Goal: Information Seeking & Learning: Learn about a topic

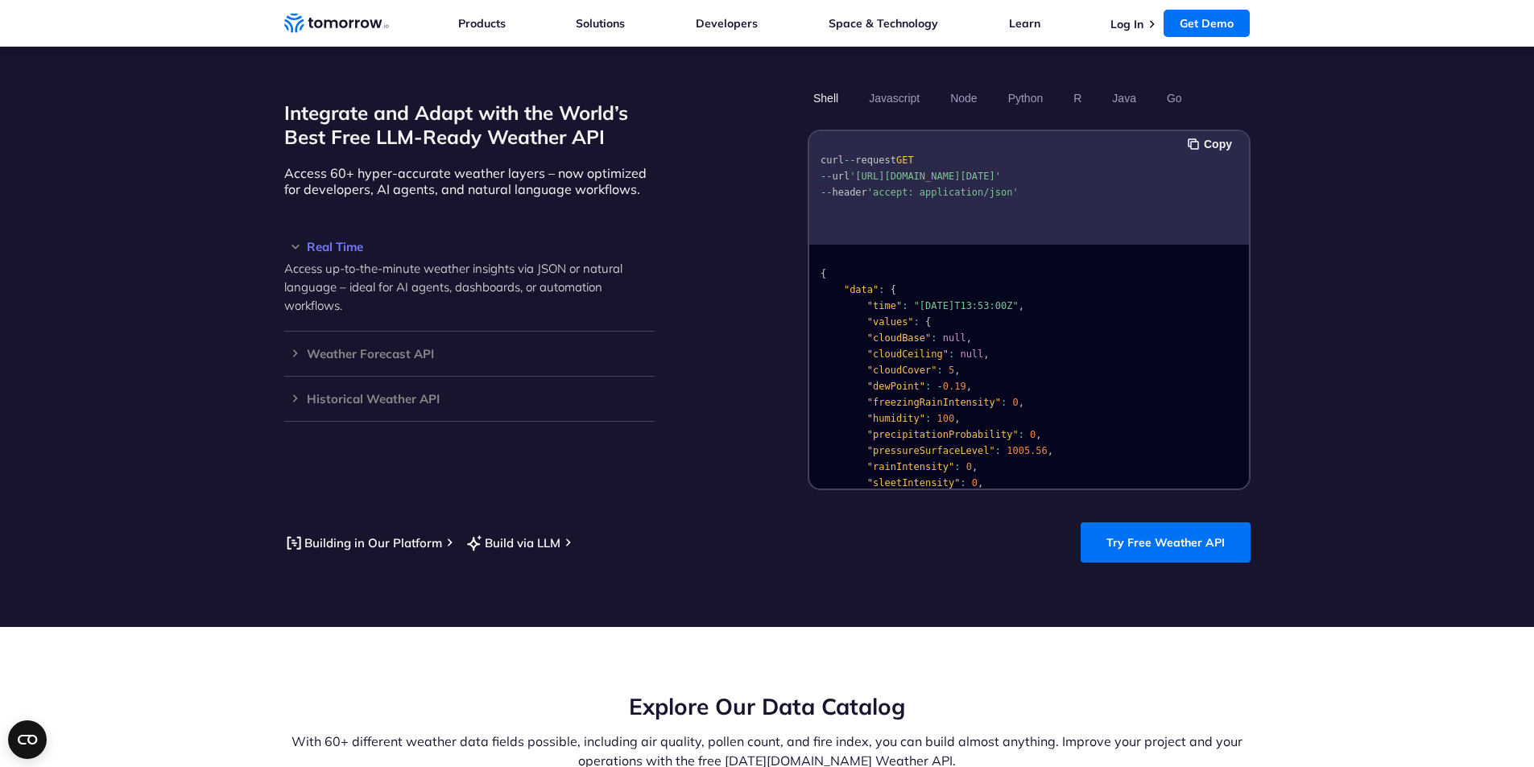
scroll to position [1128, 0]
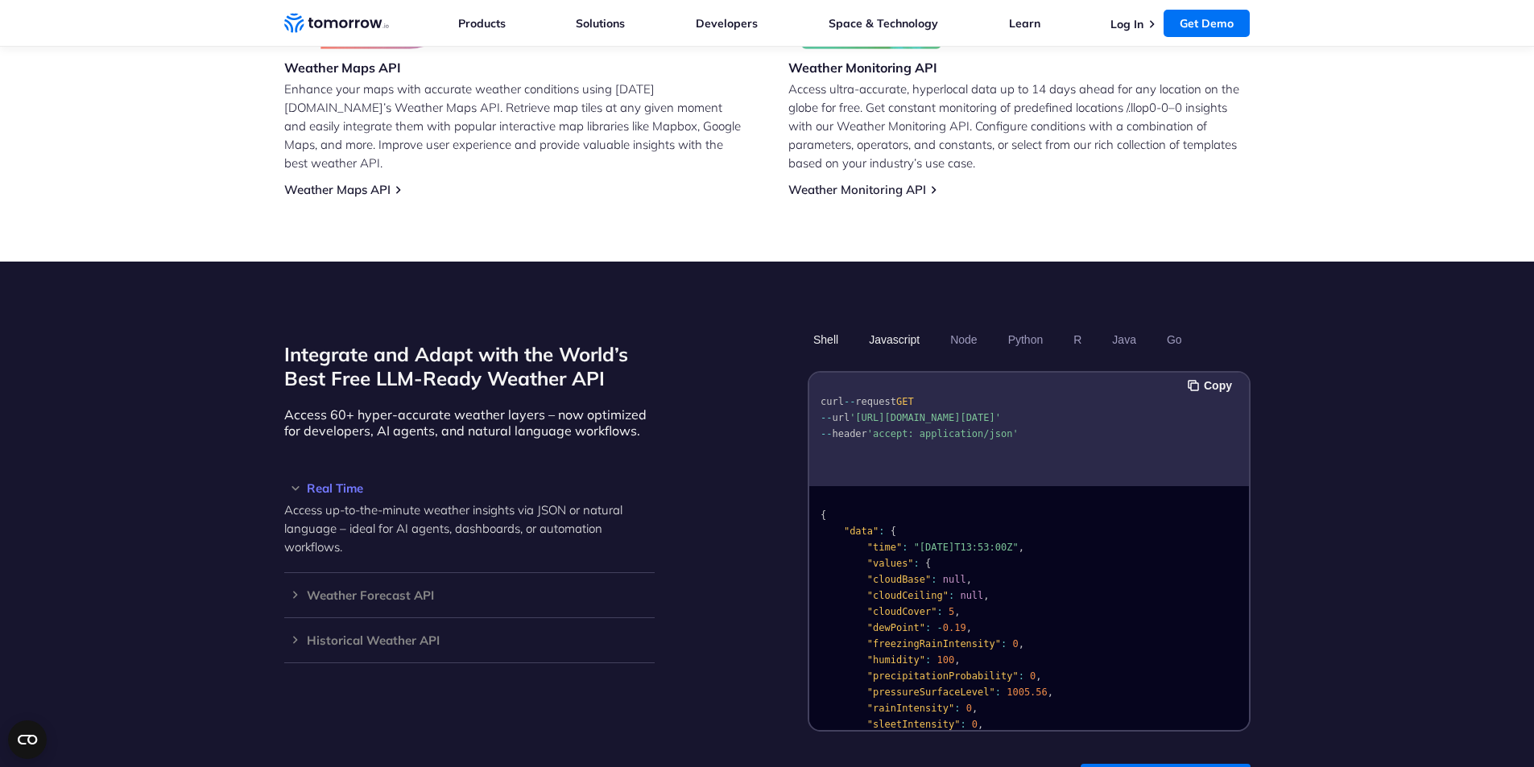
click at [897, 326] on button "Javascript" at bounding box center [894, 339] width 62 height 27
click at [1212, 377] on button "Copy" at bounding box center [1211, 386] width 49 height 18
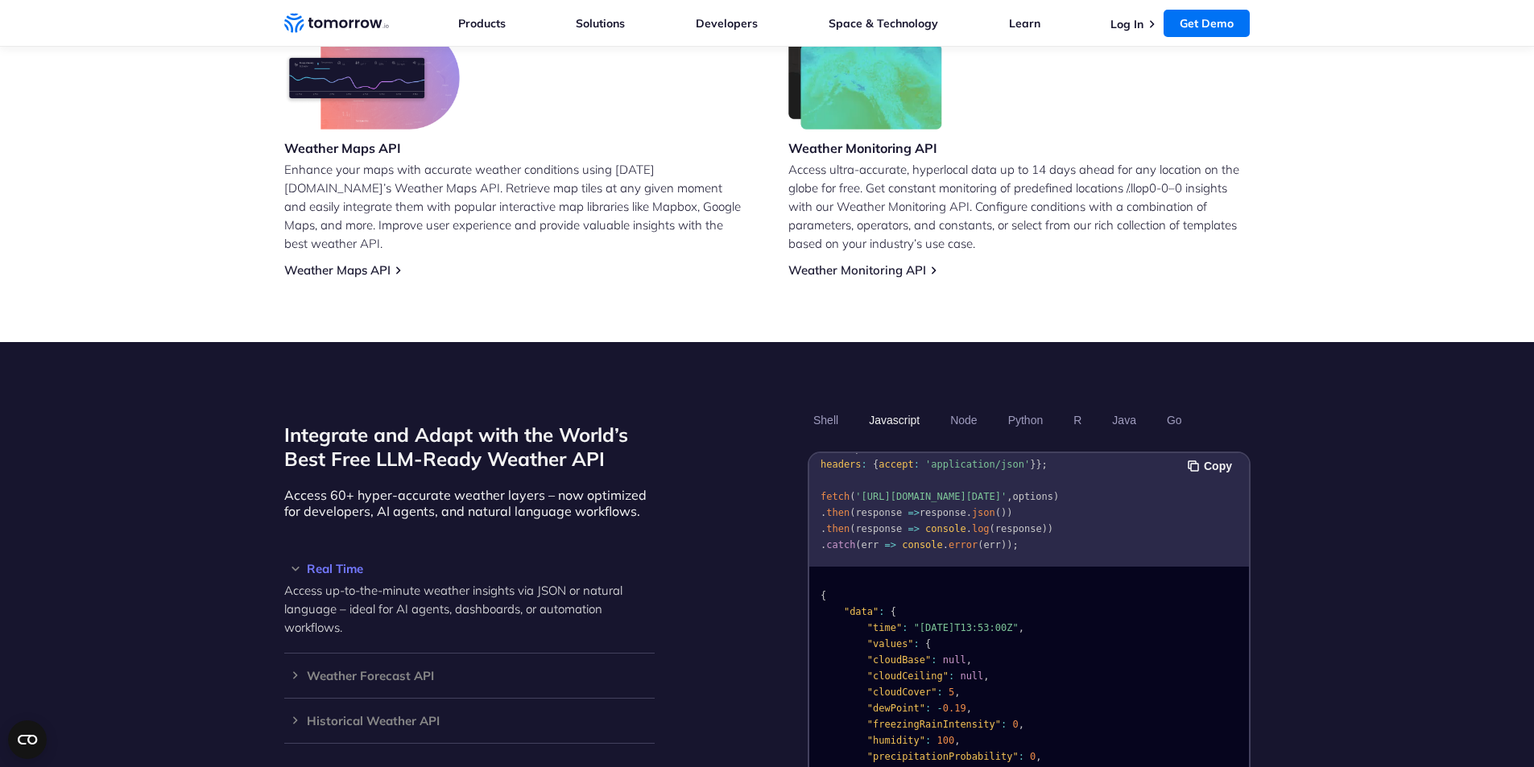
click at [884, 407] on button "Javascript" at bounding box center [894, 420] width 62 height 27
click at [894, 407] on button "Javascript" at bounding box center [894, 420] width 62 height 27
click at [1180, 407] on button "Go" at bounding box center [1173, 420] width 27 height 27
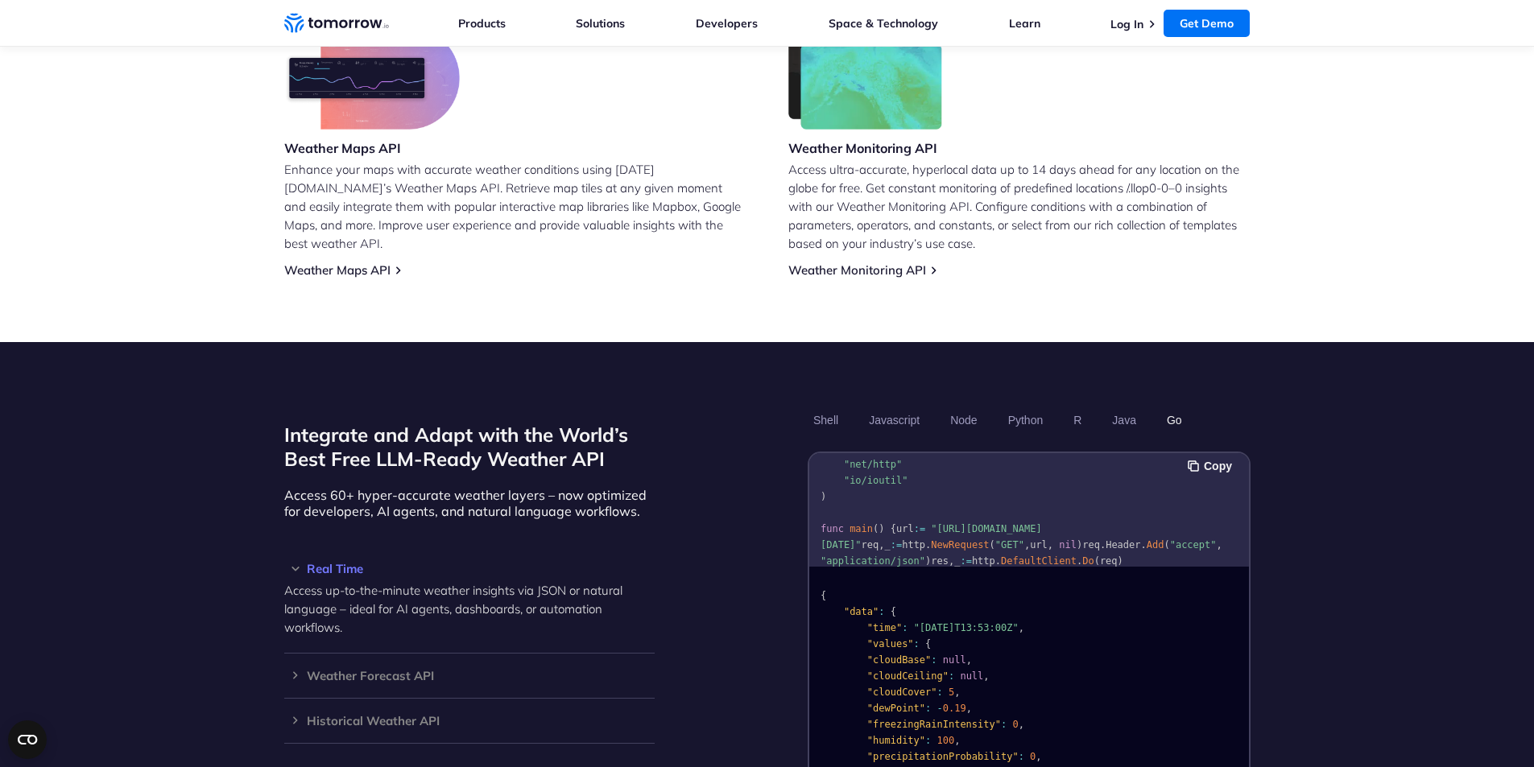
scroll to position [211, 0]
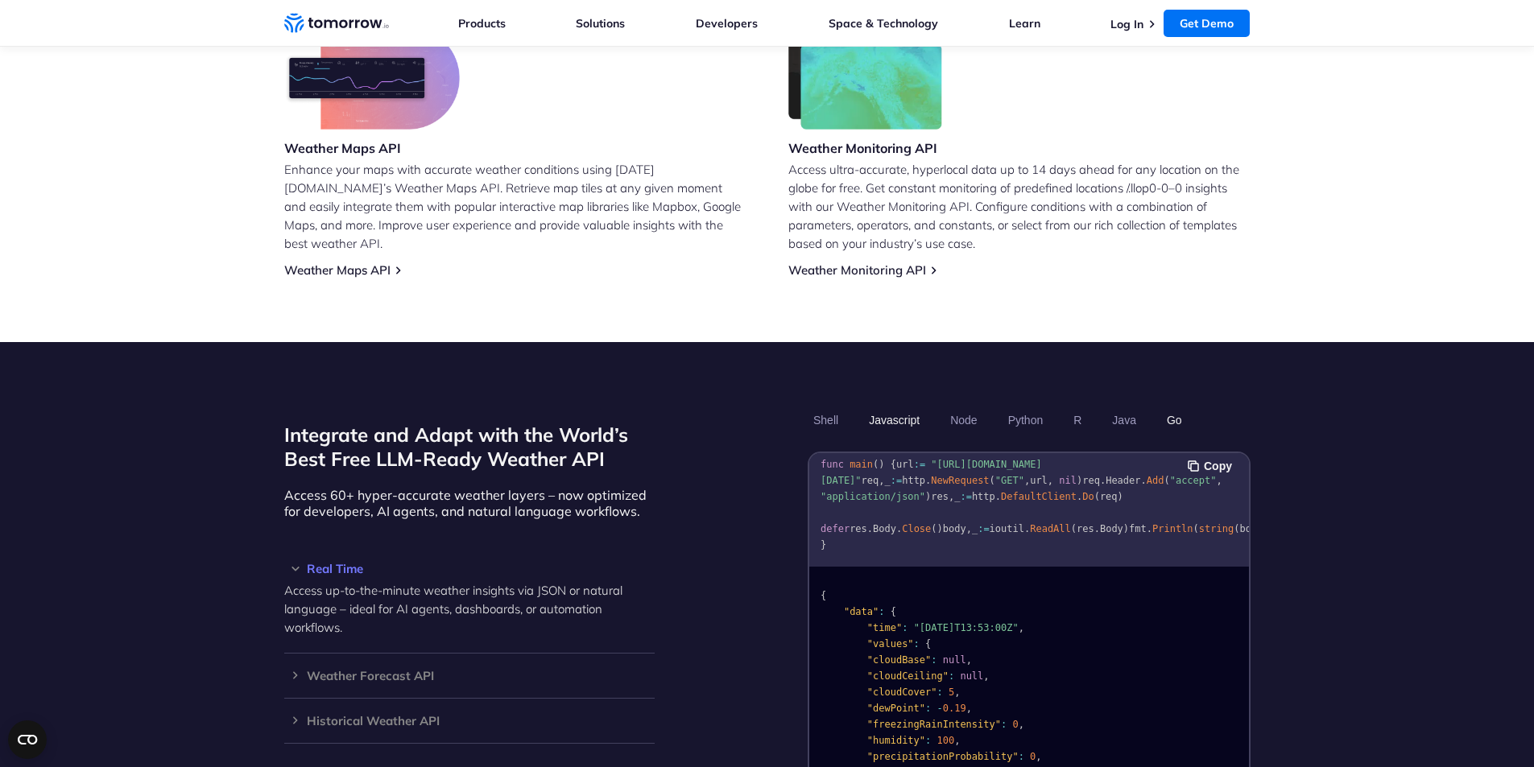
click at [879, 407] on button "Javascript" at bounding box center [894, 420] width 62 height 27
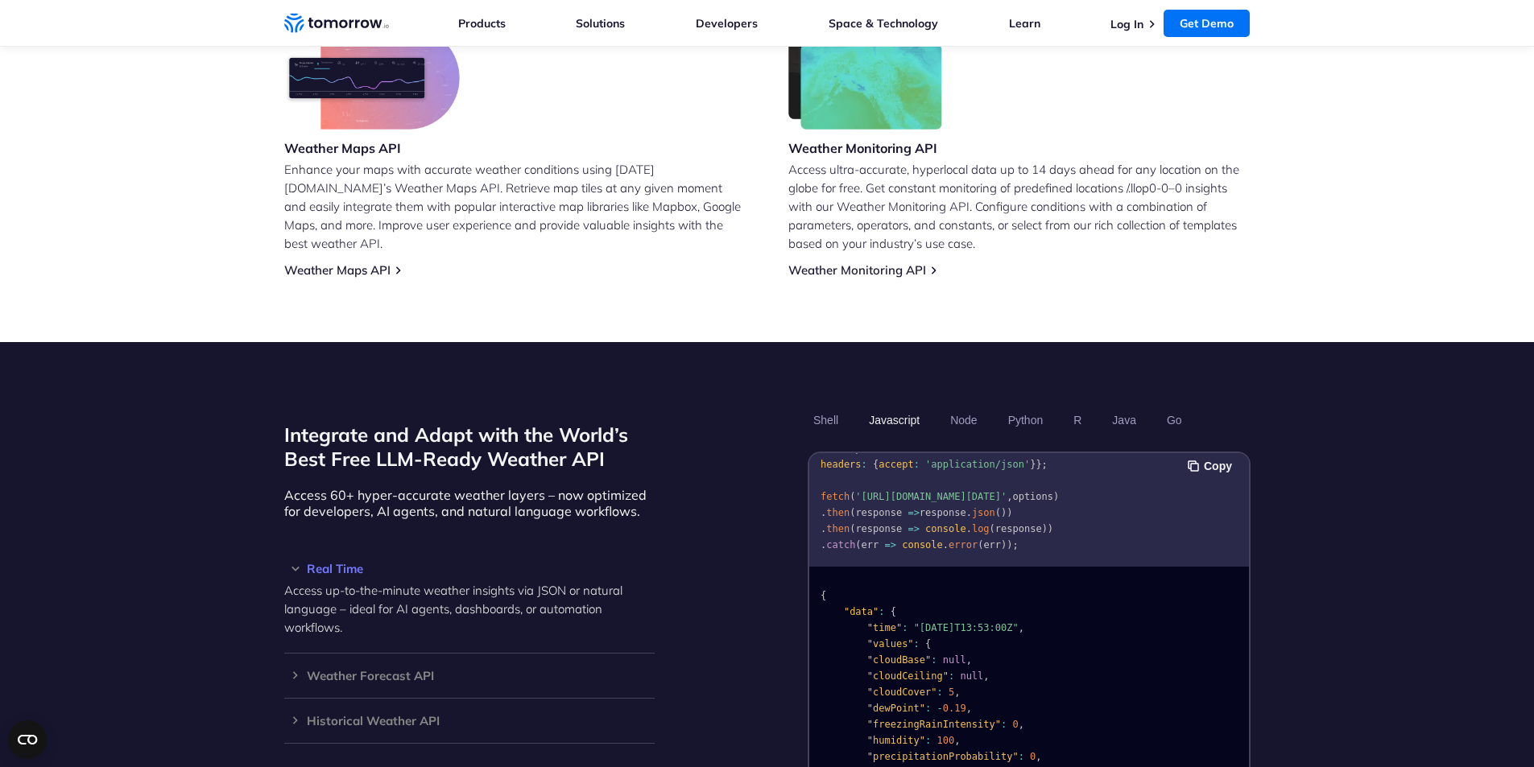
scroll to position [242, 0]
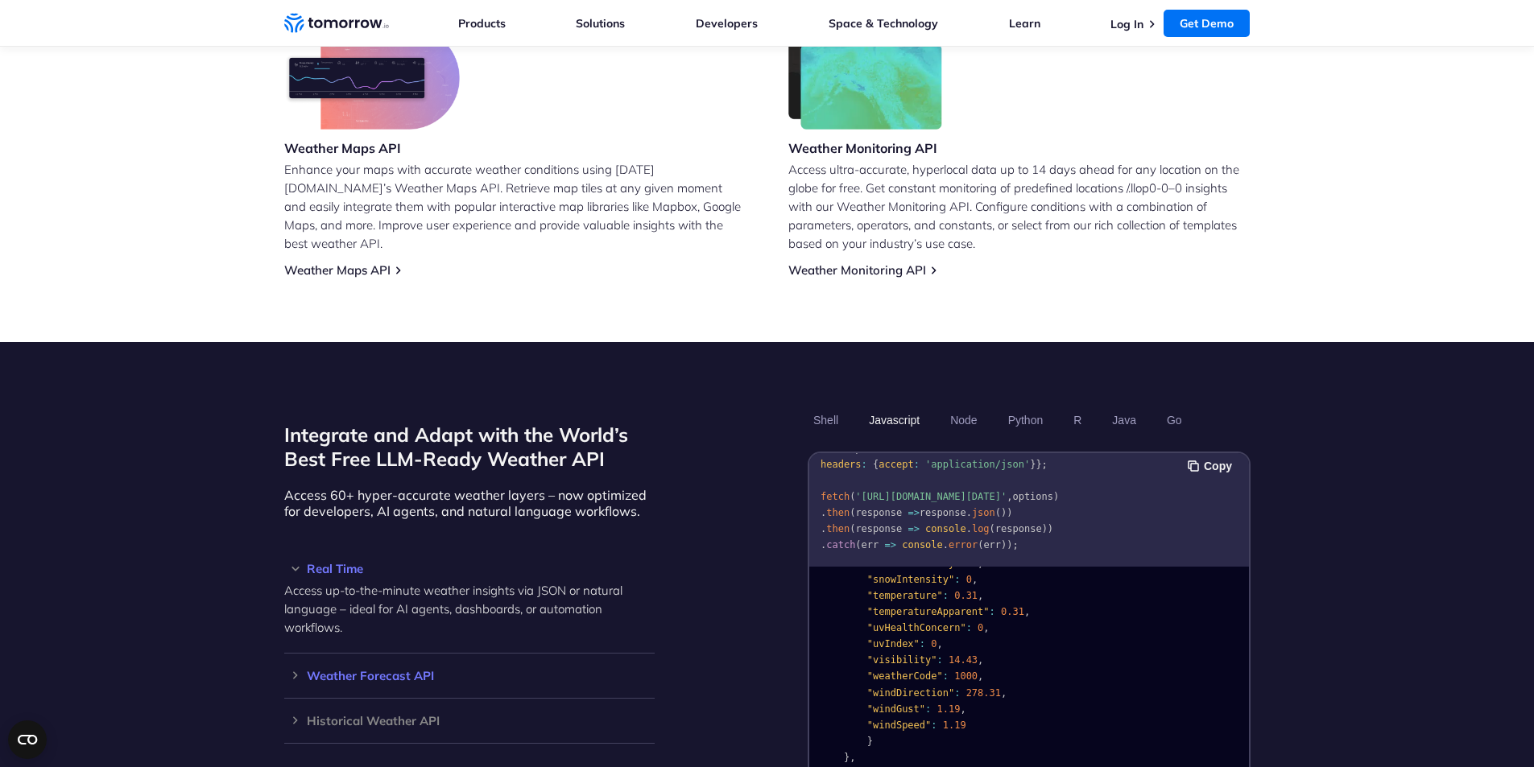
click at [295, 670] on h3 "Weather Forecast API" at bounding box center [469, 676] width 370 height 12
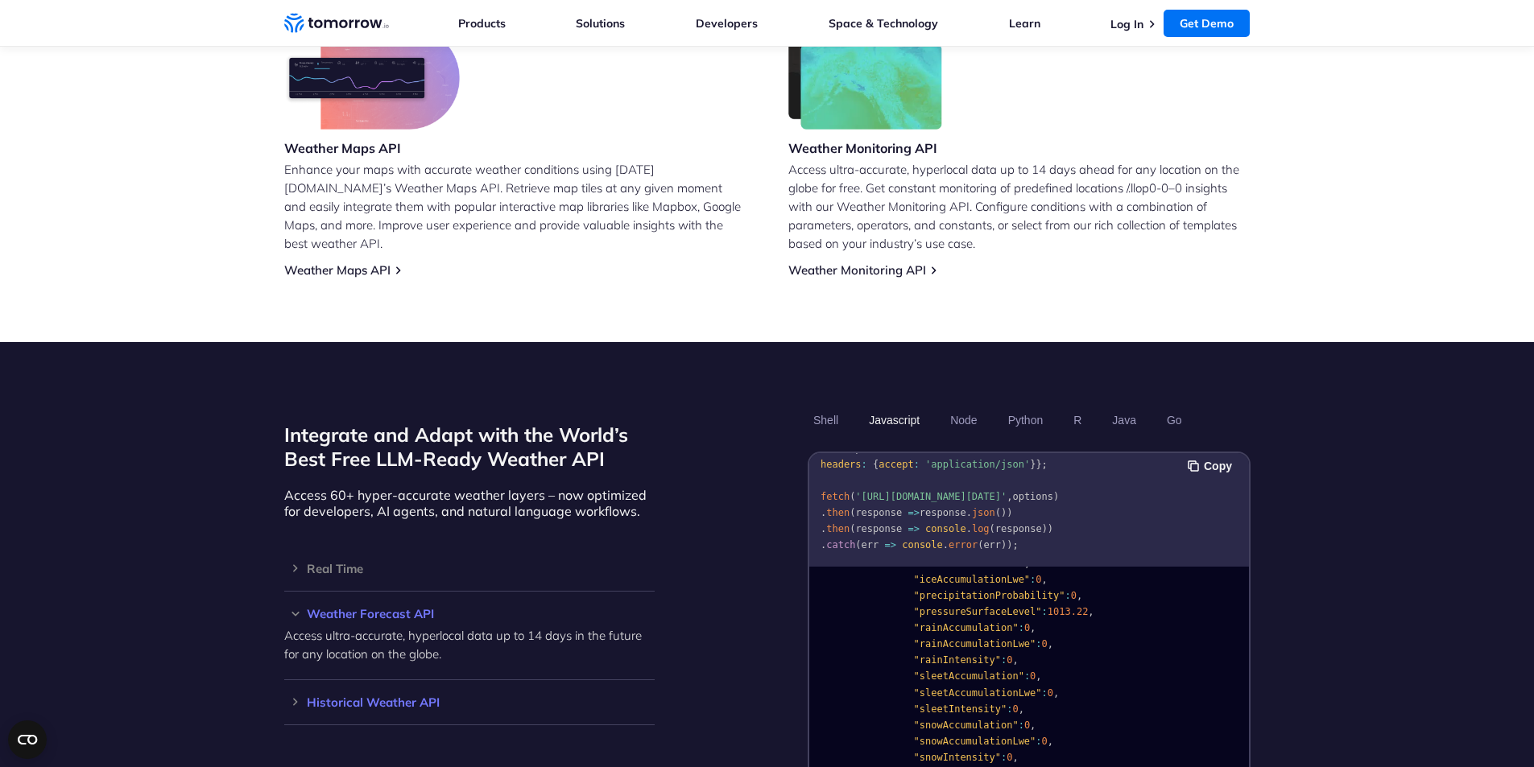
click at [307, 696] on h3 "Historical Weather API" at bounding box center [469, 702] width 370 height 12
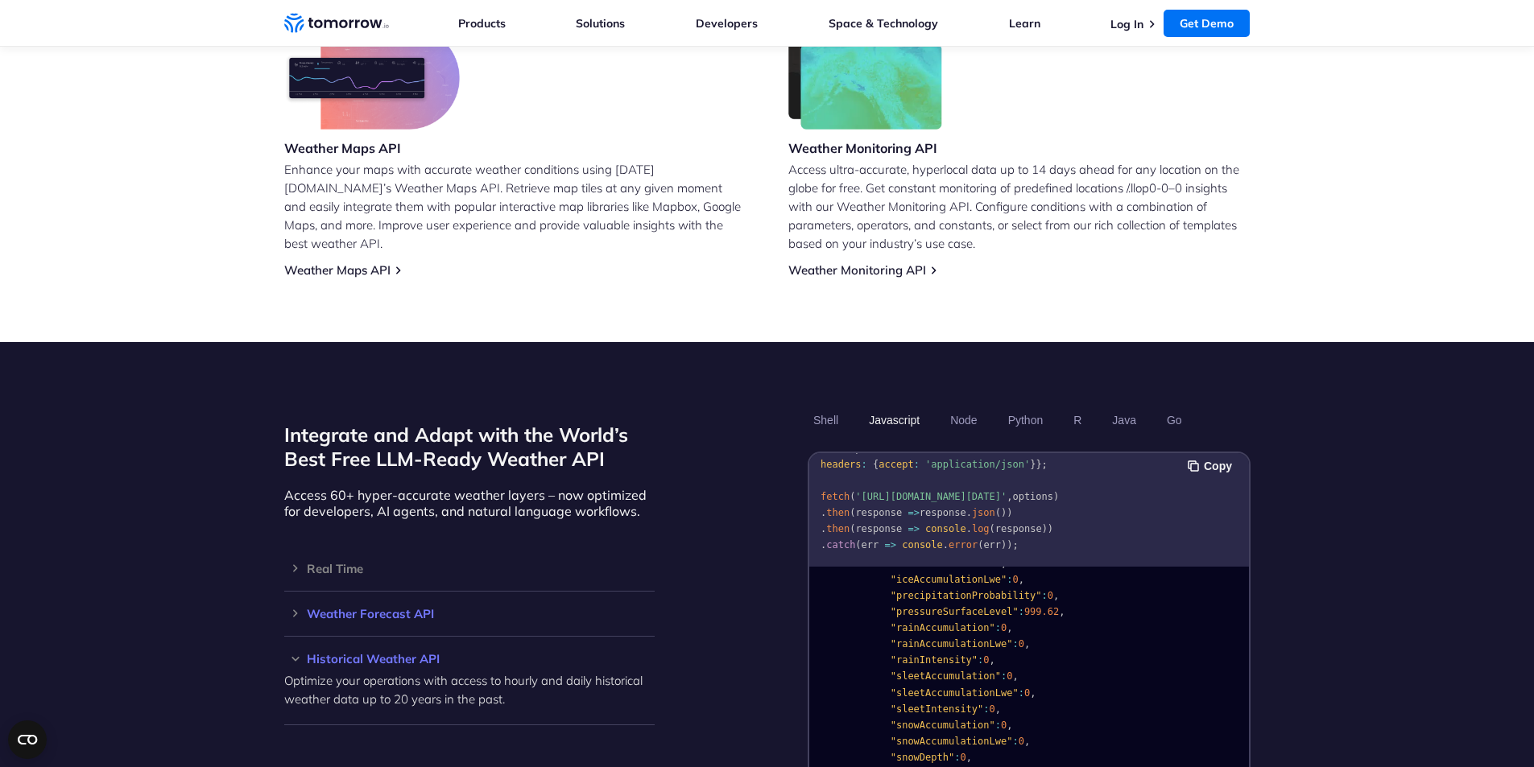
click at [294, 608] on h3 "Weather Forecast API" at bounding box center [469, 614] width 370 height 12
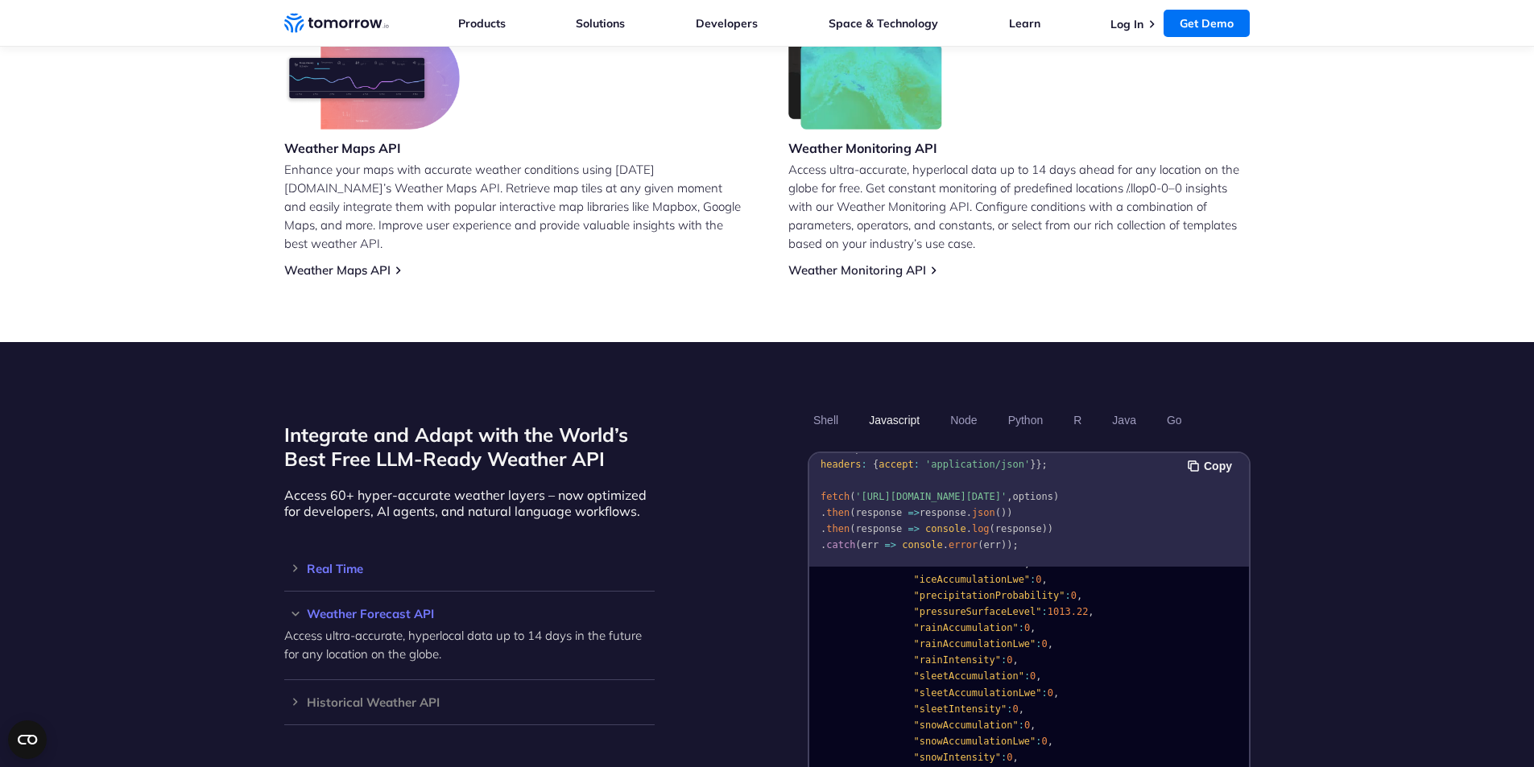
click at [293, 558] on div "Real Time Access up-to-the-minute weather insights via JSON or natural language…" at bounding box center [469, 569] width 370 height 45
click at [291, 563] on h3 "Real Time" at bounding box center [469, 569] width 370 height 12
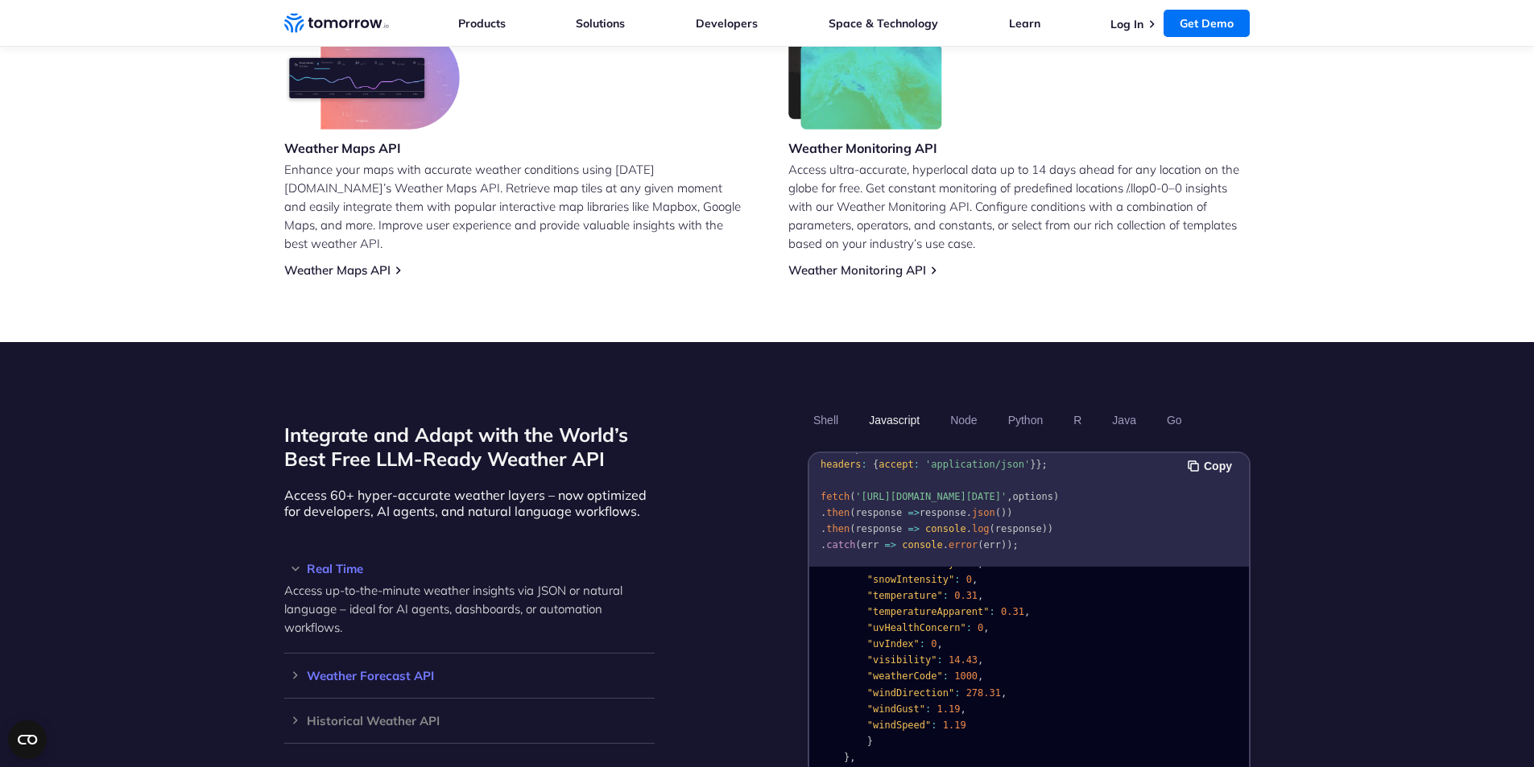
click at [299, 670] on h3 "Weather Forecast API" at bounding box center [469, 676] width 370 height 12
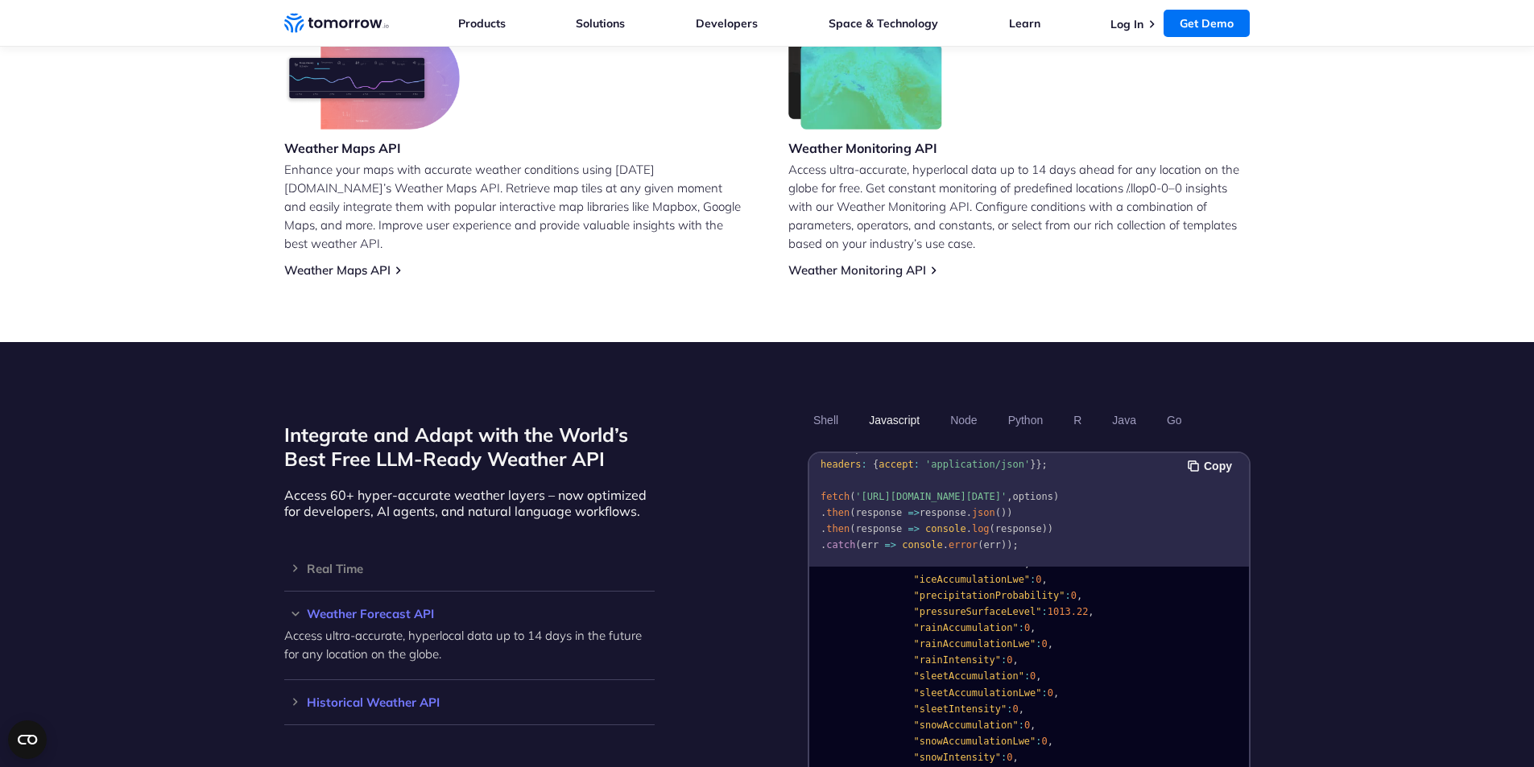
click at [296, 696] on h3 "Historical Weather API" at bounding box center [469, 702] width 370 height 12
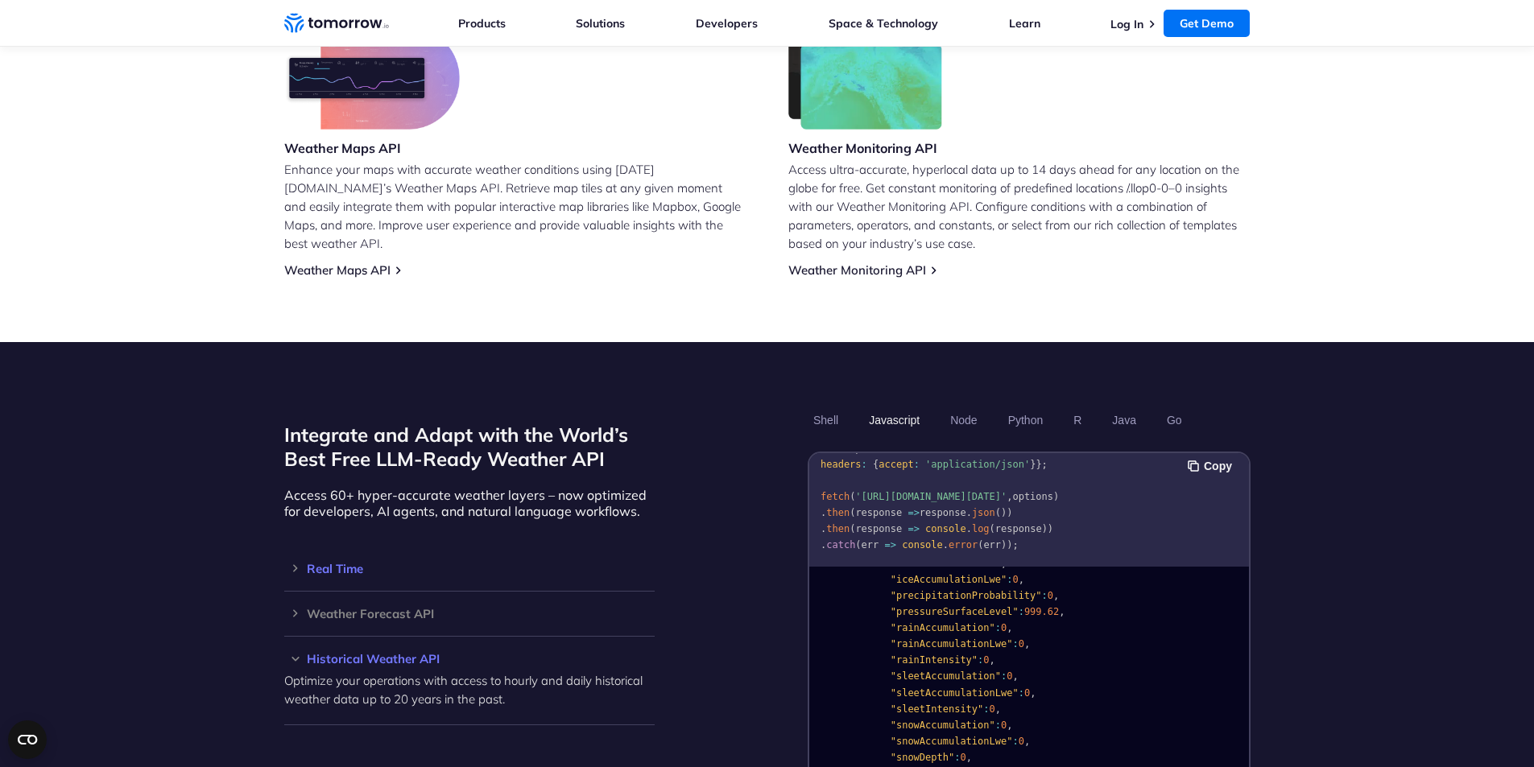
click at [300, 563] on h3 "Real Time" at bounding box center [469, 569] width 370 height 12
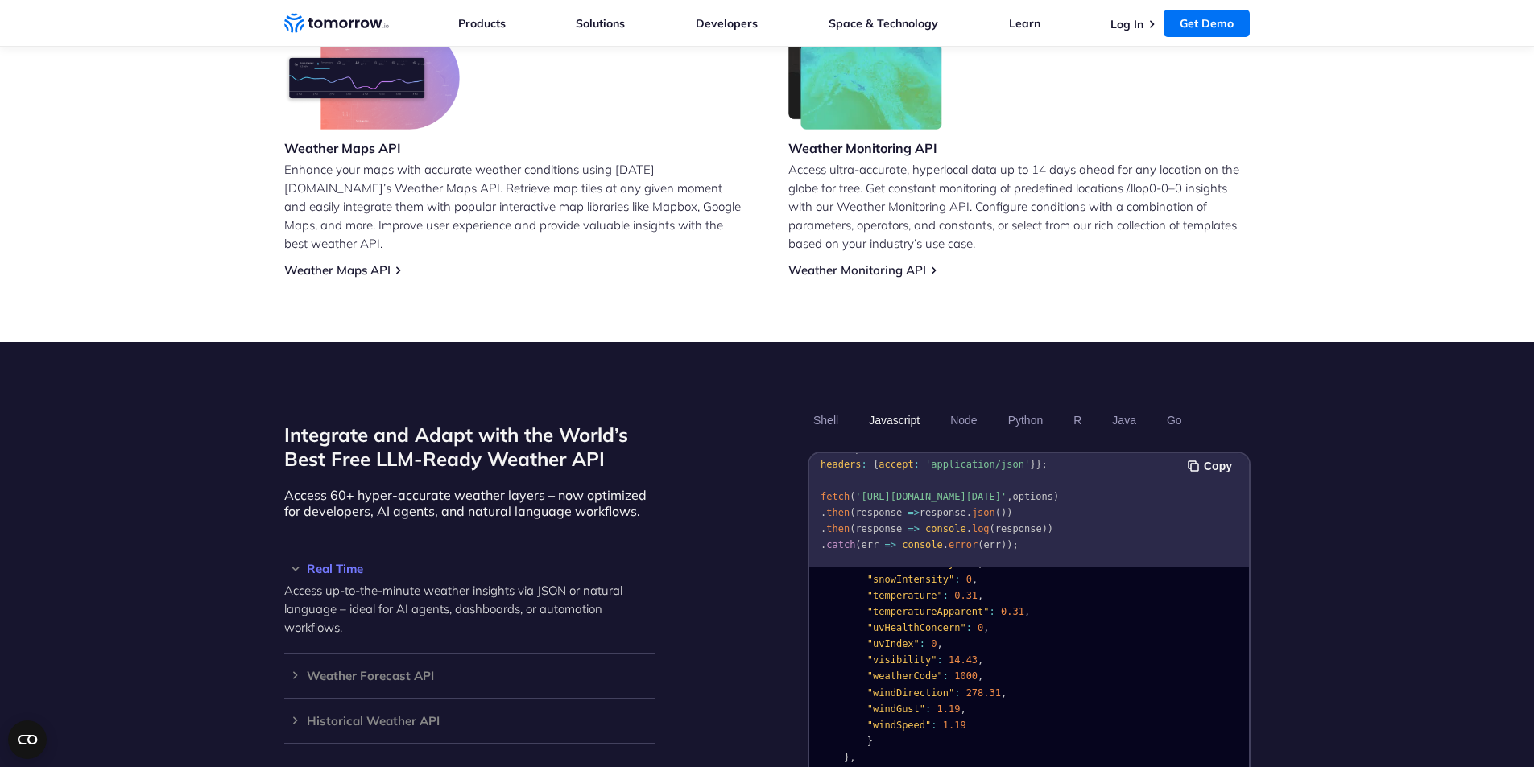
click at [966, 491] on span "'[URL][DOMAIN_NAME][DATE]'" at bounding box center [930, 496] width 151 height 11
click at [964, 491] on span "'[URL][DOMAIN_NAME][DATE]'" at bounding box center [930, 496] width 151 height 11
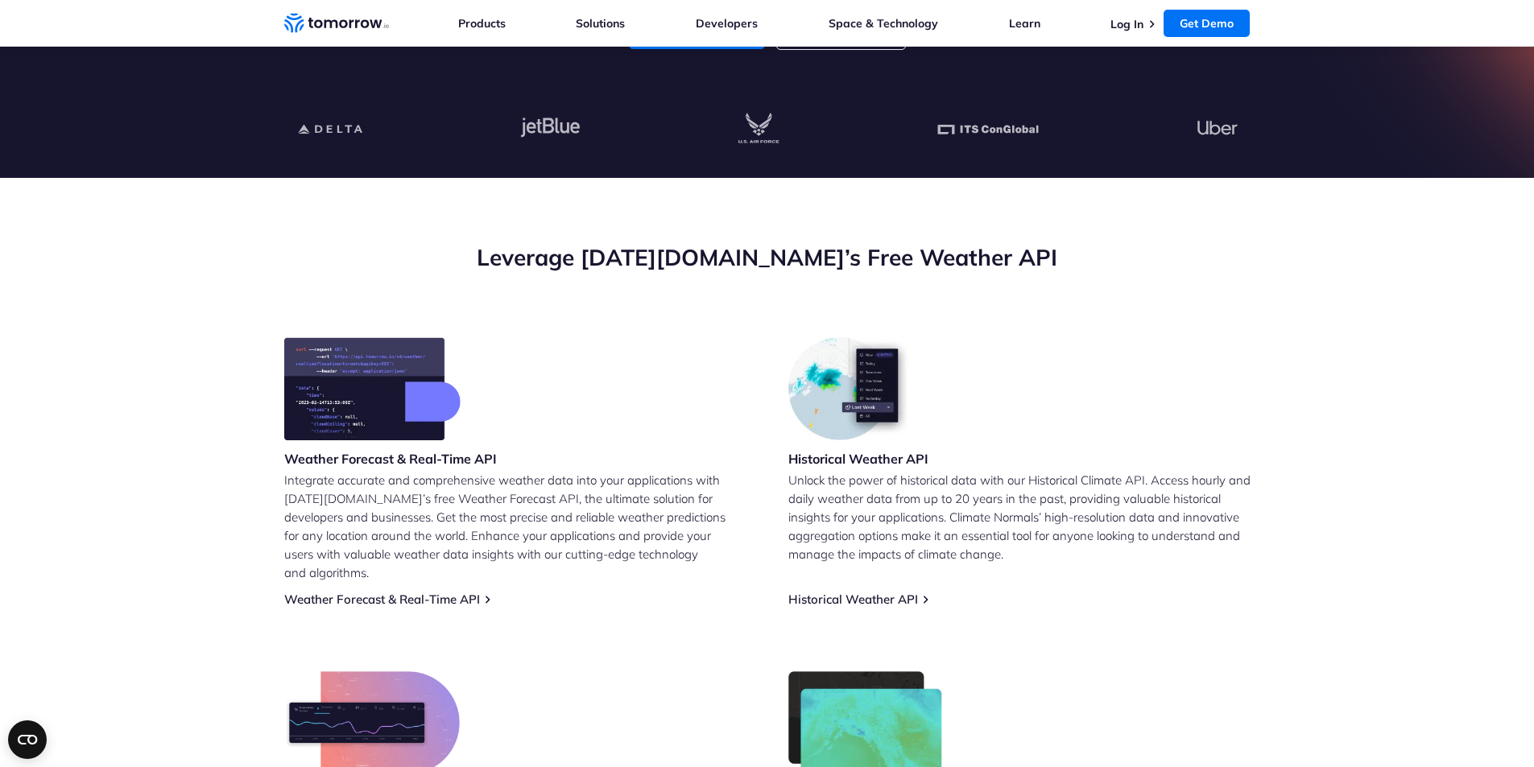
scroll to position [725, 0]
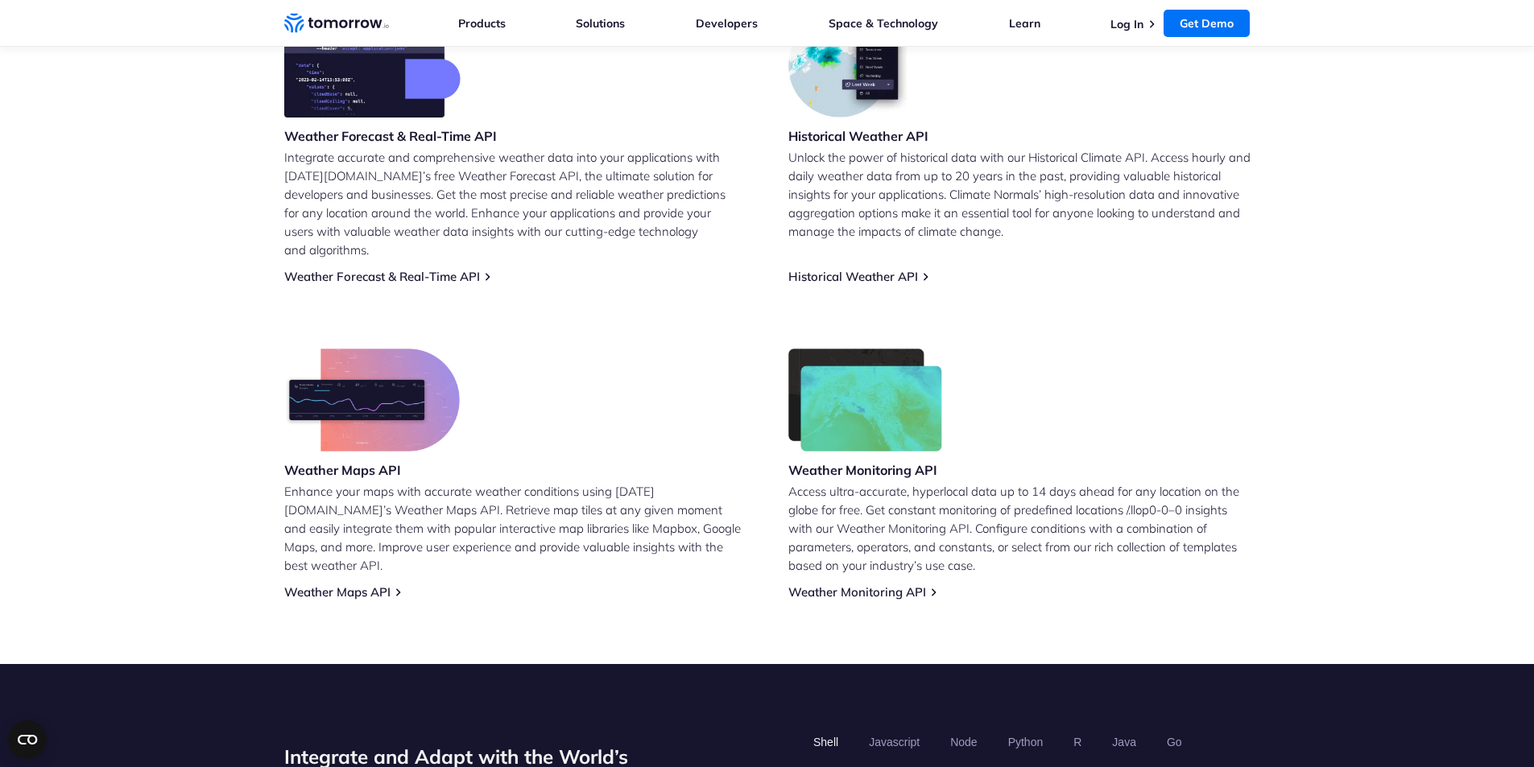
click at [864, 432] on img at bounding box center [865, 400] width 155 height 103
click at [909, 584] on link "Weather Monitoring API" at bounding box center [857, 591] width 138 height 15
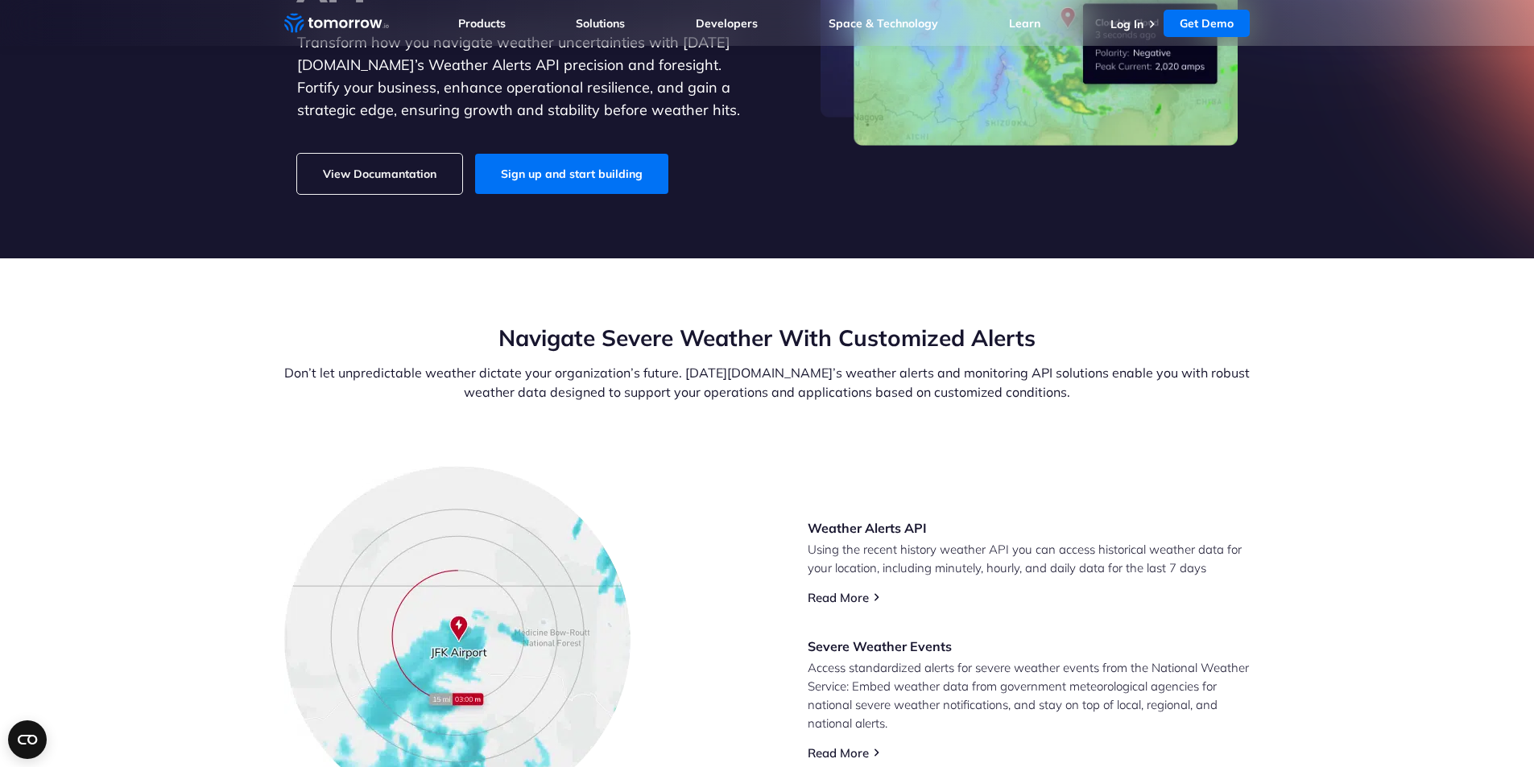
scroll to position [483, 0]
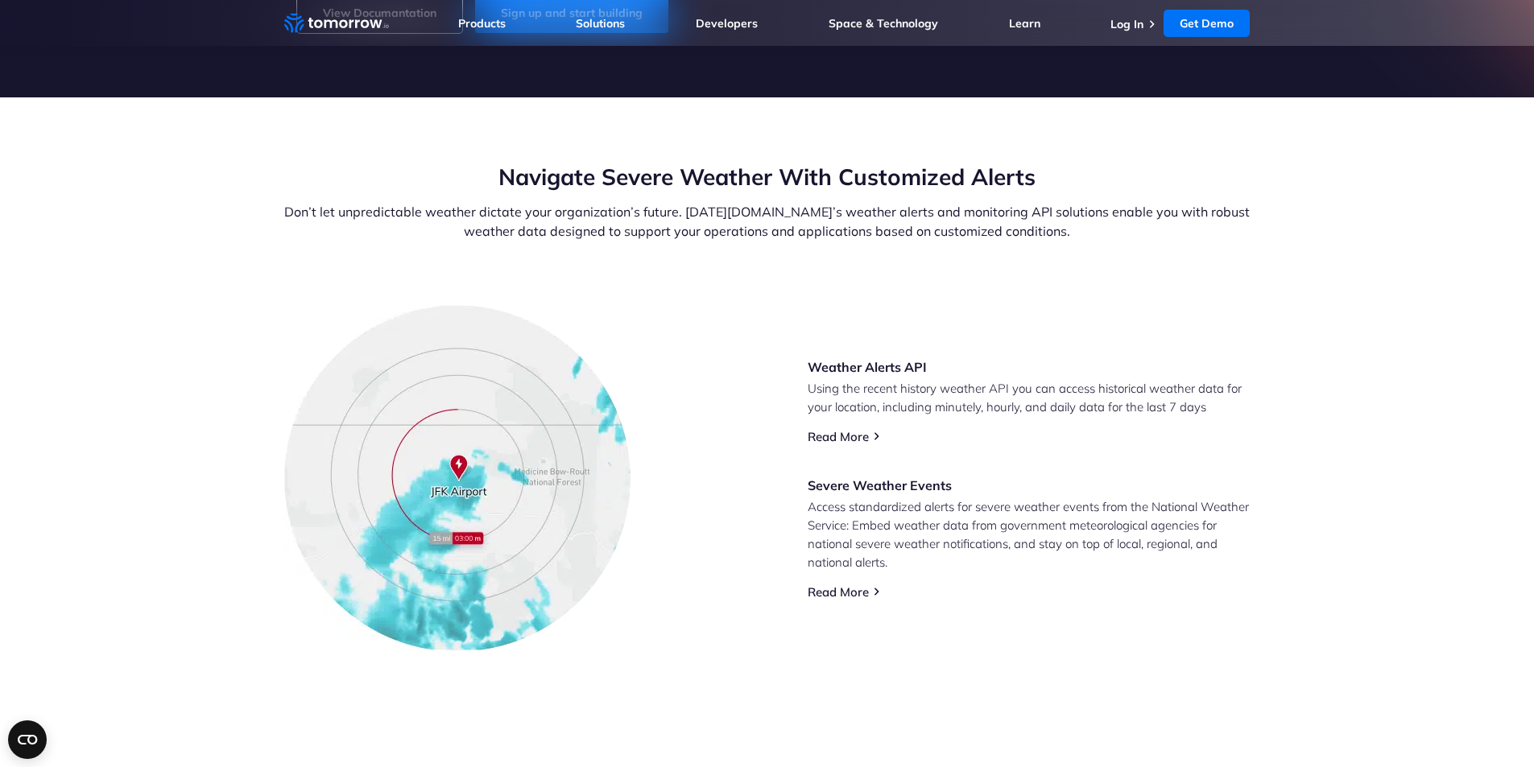
click at [634, 613] on img at bounding box center [579, 574] width 246 height 163
click at [512, 510] on img at bounding box center [579, 574] width 246 height 163
click at [906, 472] on div "Weather Alerts API Using the recent history weather API you can access historic…" at bounding box center [1028, 479] width 443 height 242
